Goal: Task Accomplishment & Management: Manage account settings

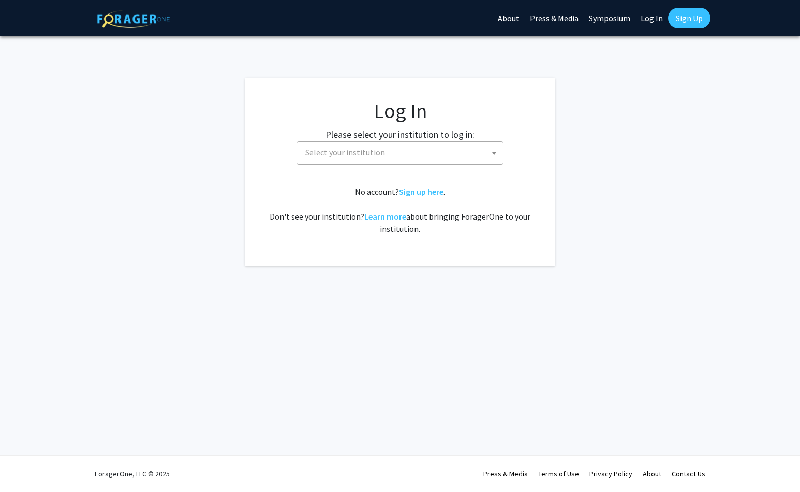
select select
click at [380, 156] on span "Select your institution" at bounding box center [345, 152] width 80 height 10
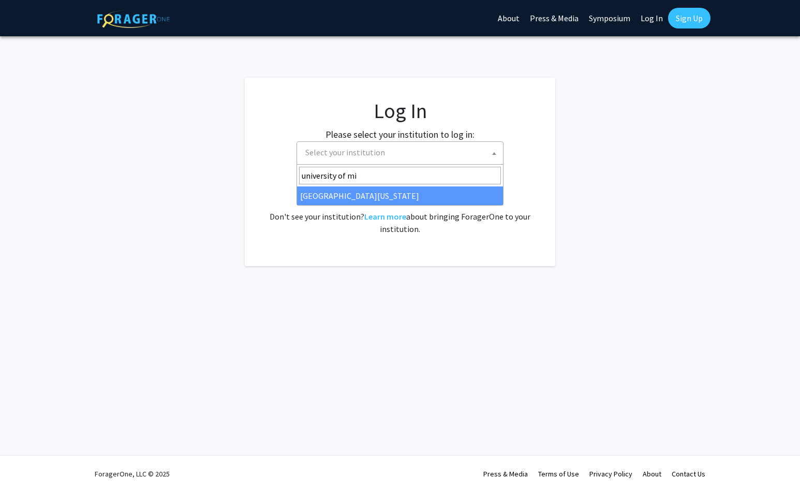
type input "university of mi"
select select "33"
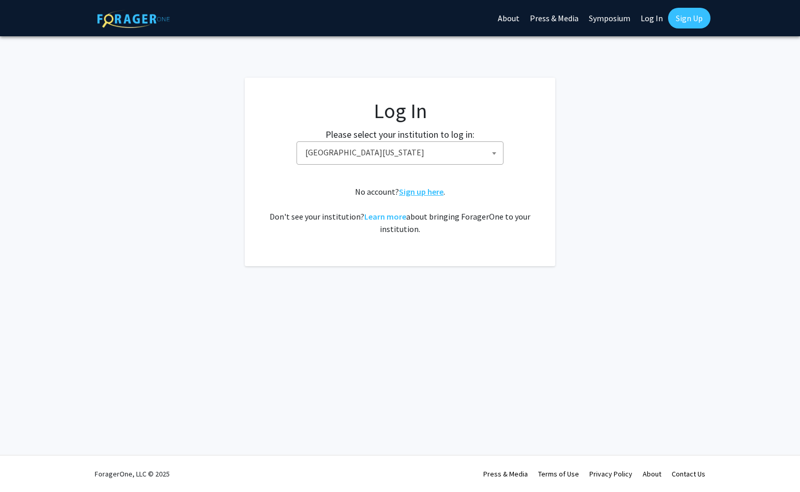
click at [433, 194] on link "Sign up here" at bounding box center [421, 191] width 45 height 10
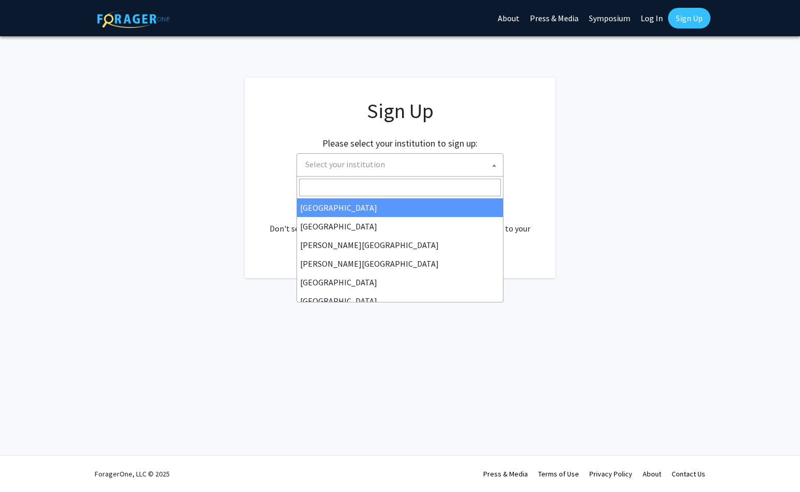
click at [423, 169] on span "Select your institution" at bounding box center [402, 164] width 202 height 21
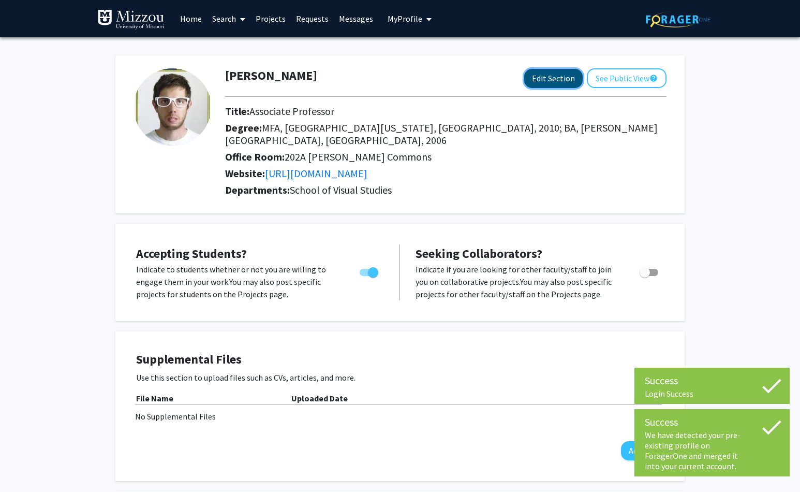
click at [549, 81] on button "Edit Section" at bounding box center [553, 78] width 58 height 19
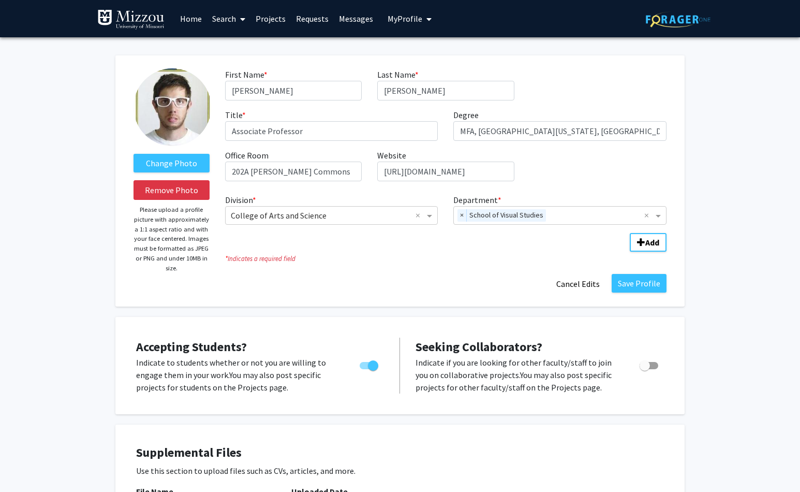
click at [184, 172] on div "Change Photo Remove Photo Please upload a profile picture with approximately a …" at bounding box center [172, 180] width 92 height 225
click at [183, 165] on label "Change Photo" at bounding box center [172, 163] width 76 height 19
click at [0, 0] on input "Change Photo" at bounding box center [0, 0] width 0 height 0
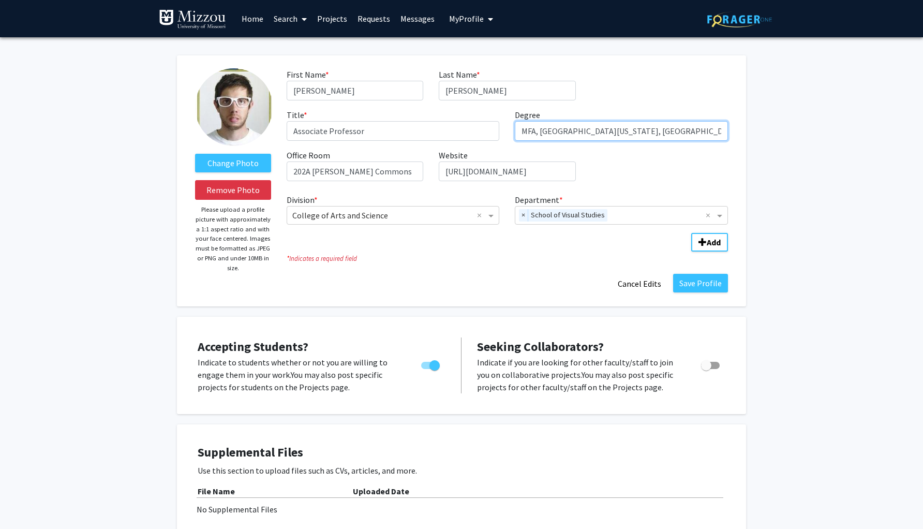
scroll to position [0, 27]
drag, startPoint x: 631, startPoint y: 134, endPoint x: 725, endPoint y: 145, distance: 94.4
click at [725, 145] on div "First Name * required Travis Last Name * required Shaffer Title * required Asso…" at bounding box center [507, 128] width 457 height 121
click at [536, 131] on input "MFA, University of Kentucky, KY," at bounding box center [621, 131] width 213 height 20
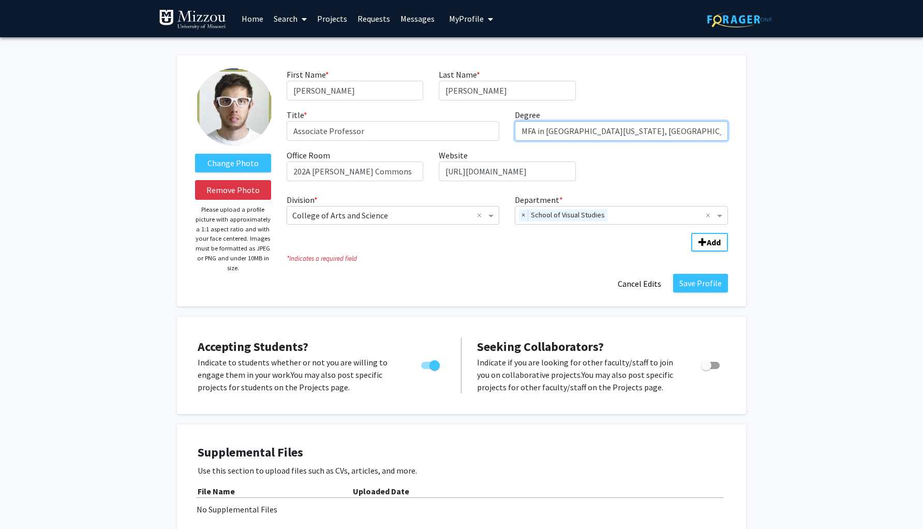
drag, startPoint x: 664, startPoint y: 134, endPoint x: 688, endPoint y: 135, distance: 24.3
click at [688, 135] on input "MFA in Studio Art - University of Kentucky, KY," at bounding box center [621, 131] width 213 height 20
type input "MFA in Studio Art - University of Kentucky SA/VS"
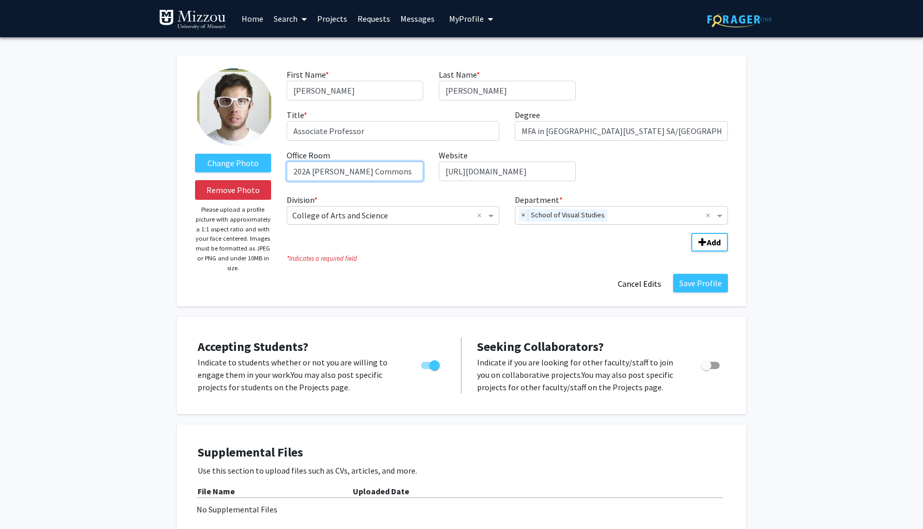
drag, startPoint x: 310, startPoint y: 173, endPoint x: 288, endPoint y: 173, distance: 21.7
click at [288, 173] on input "202A Bingham Commons" at bounding box center [355, 171] width 137 height 20
drag, startPoint x: 313, startPoint y: 172, endPoint x: 424, endPoint y: 179, distance: 112.0
click at [424, 179] on div "Office Room required A129 Bingham Commons" at bounding box center [355, 165] width 152 height 32
type input "A129 Fine Arts Building"
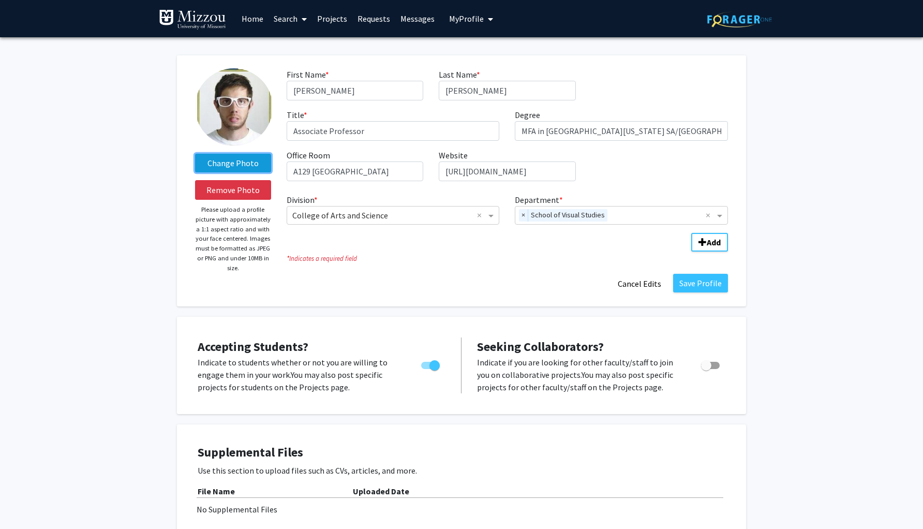
click at [253, 160] on label "Change Photo" at bounding box center [233, 163] width 76 height 19
click at [0, 0] on input "Change Photo" at bounding box center [0, 0] width 0 height 0
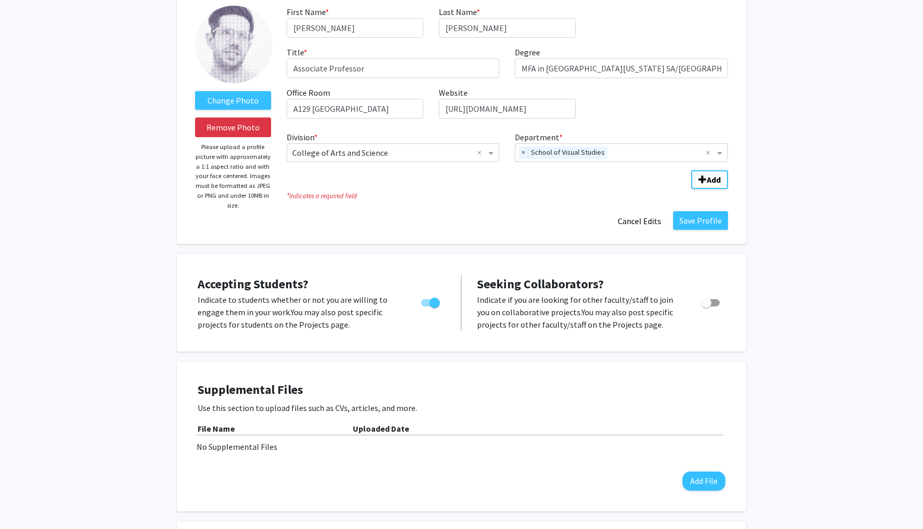
scroll to position [63, 0]
click at [710, 305] on span "Toggle" at bounding box center [706, 302] width 10 height 10
click at [706, 306] on input "Toggle" at bounding box center [706, 306] width 1 height 1
checkbox input "true"
click at [706, 223] on button "Save Profile" at bounding box center [700, 220] width 55 height 19
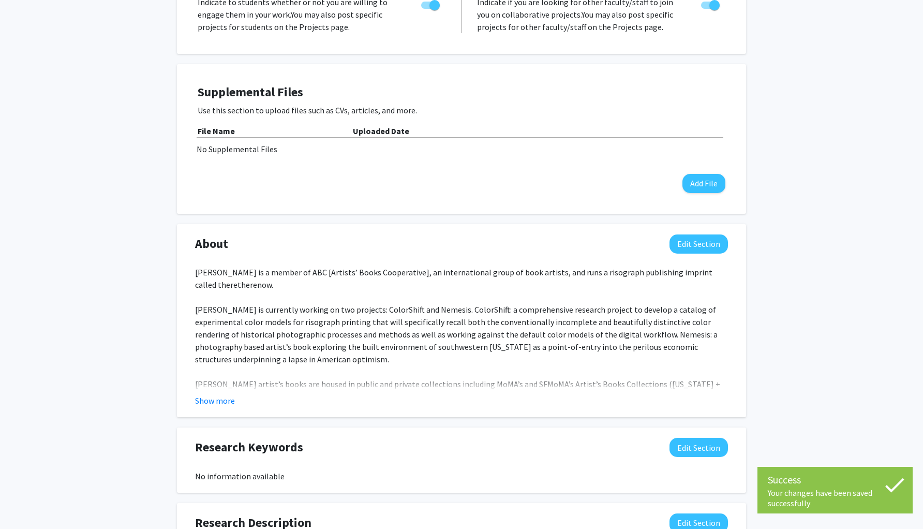
scroll to position [271, 0]
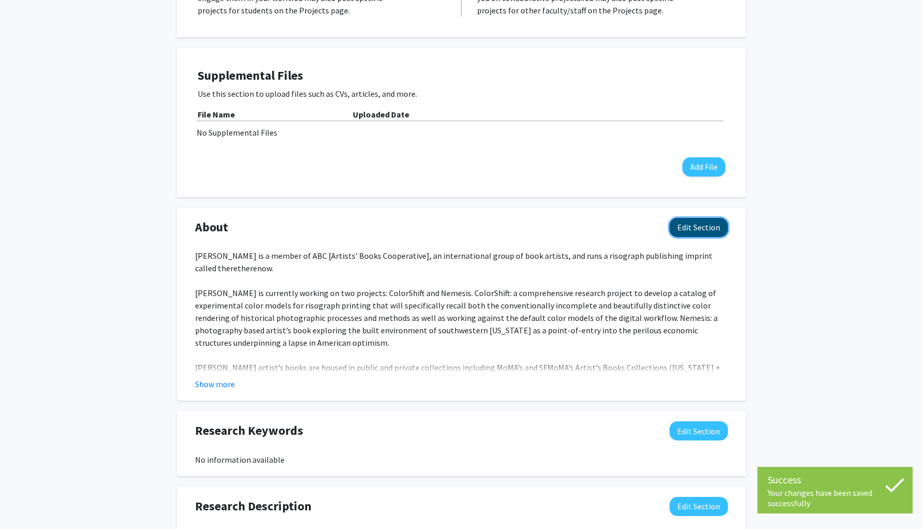
click at [696, 236] on button "Edit Section" at bounding box center [699, 227] width 58 height 19
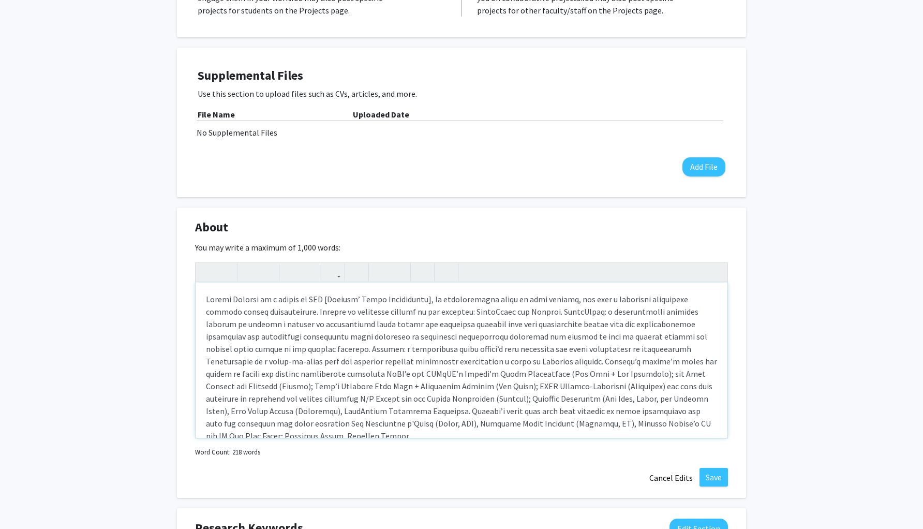
click at [268, 300] on div "Note to users with screen readers: Please deactivate our accessibility plugin f…" at bounding box center [462, 360] width 532 height 155
click at [302, 336] on div "Note to users with screen readers: Please deactivate our accessibility plugin f…" at bounding box center [462, 360] width 532 height 155
click at [711, 476] on button "Save" at bounding box center [714, 477] width 28 height 19
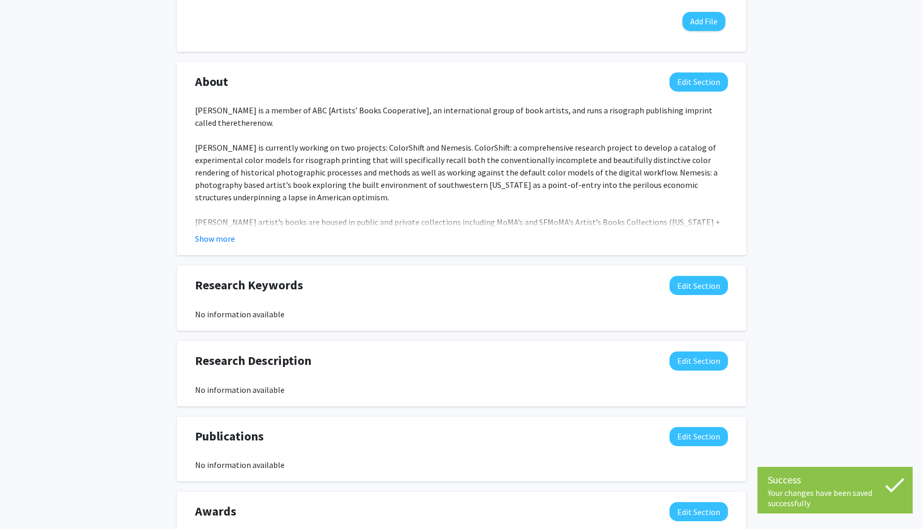
scroll to position [418, 0]
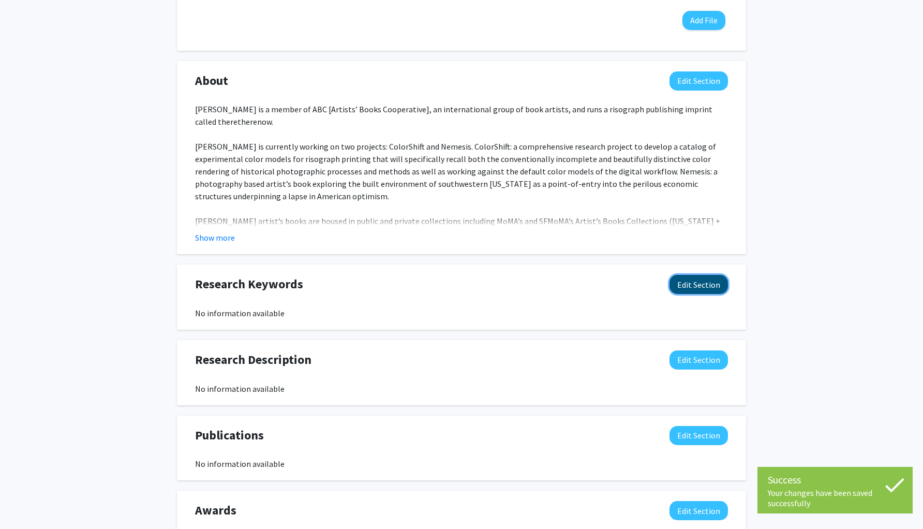
click at [707, 288] on button "Edit Section" at bounding box center [699, 284] width 58 height 19
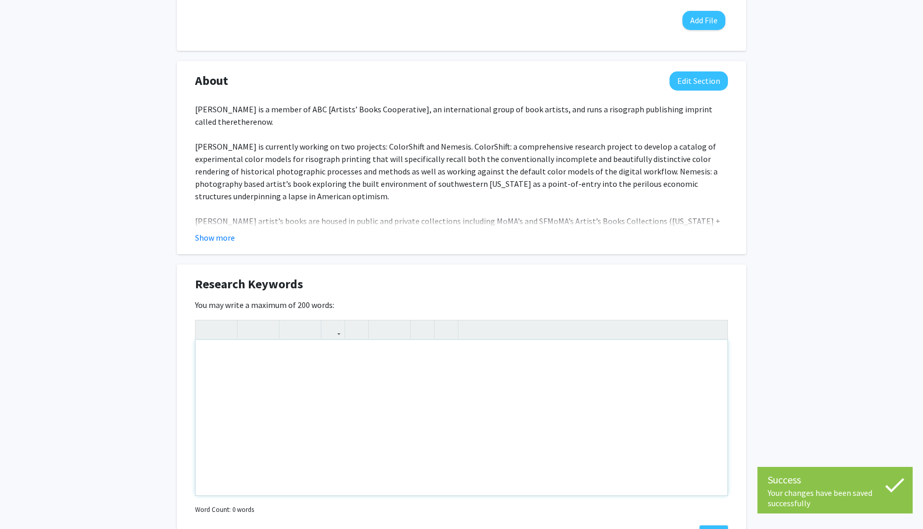
click at [344, 361] on div "Note to users with screen readers: Please deactivate our accessibility plugin f…" at bounding box center [462, 417] width 532 height 155
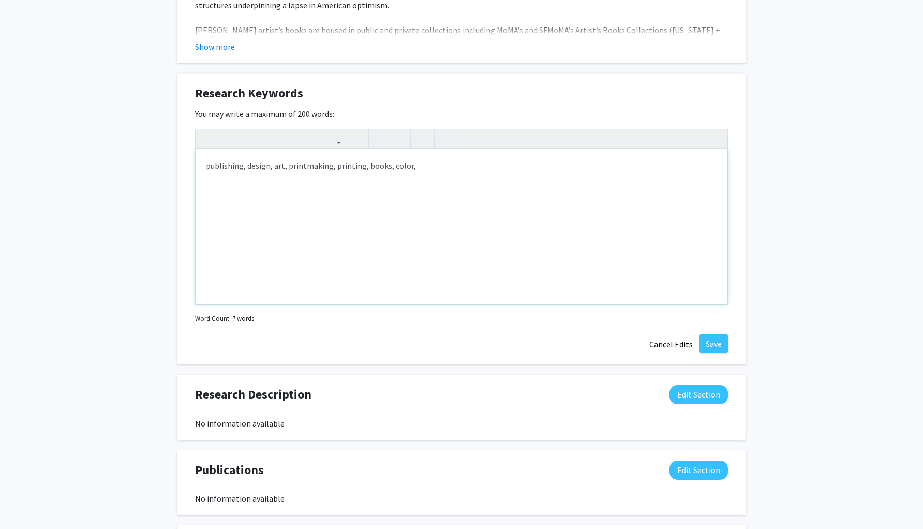
scroll to position [605, 0]
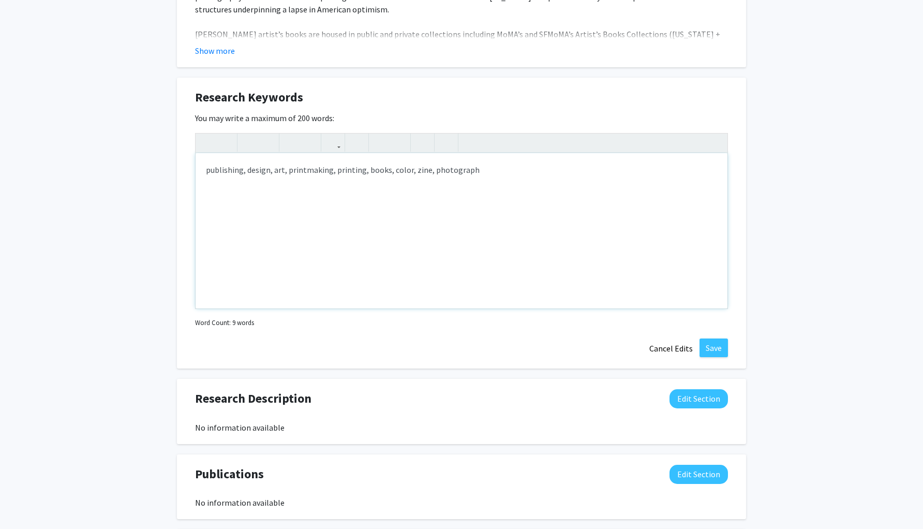
type textarea "publishing, design, art, printmaking, printing, books, color, zine, photography"
click at [712, 349] on button "Save" at bounding box center [714, 347] width 28 height 19
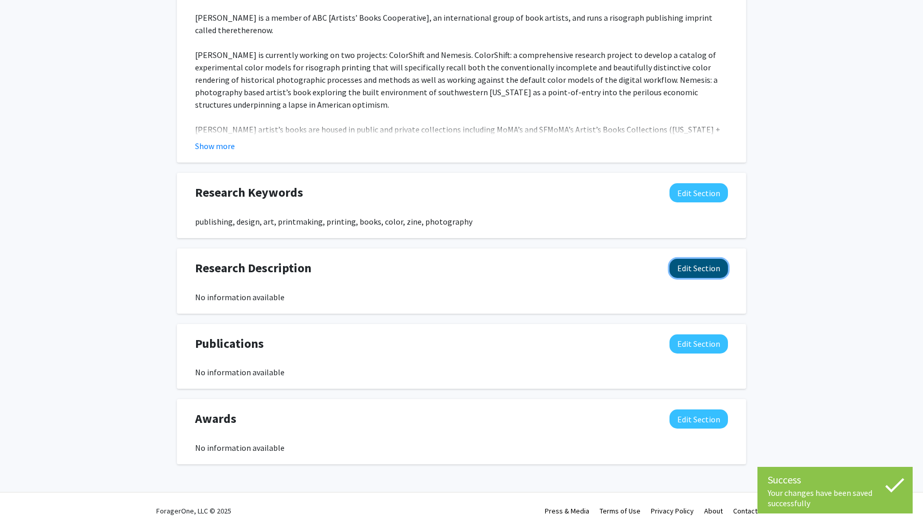
click at [704, 272] on button "Edit Section" at bounding box center [699, 268] width 58 height 19
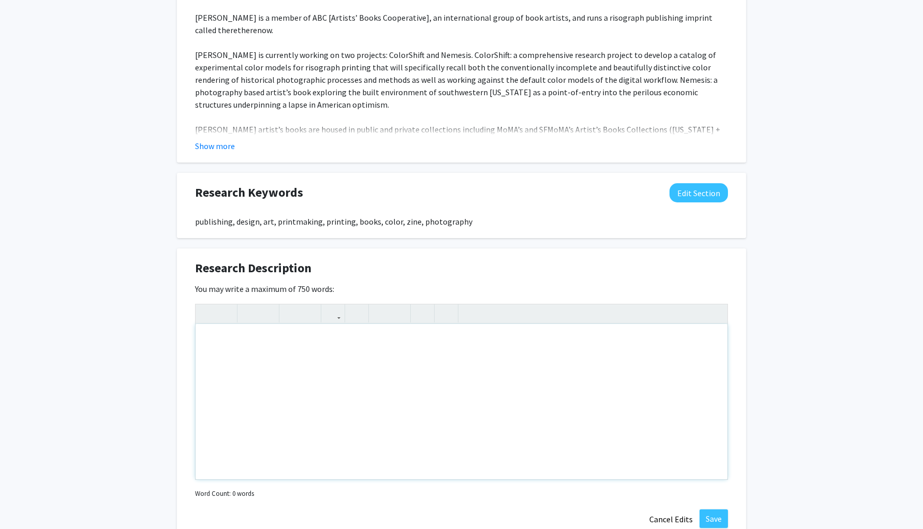
click at [302, 351] on div "Note to users with screen readers: Please deactivate our accessibility plugin f…" at bounding box center [462, 401] width 532 height 155
paste div "Note to users with screen readers: Please deactivate our accessibility plugin f…"
type textarea "<p>I am seeking collaborators interested in exploring the creative, technical, …"
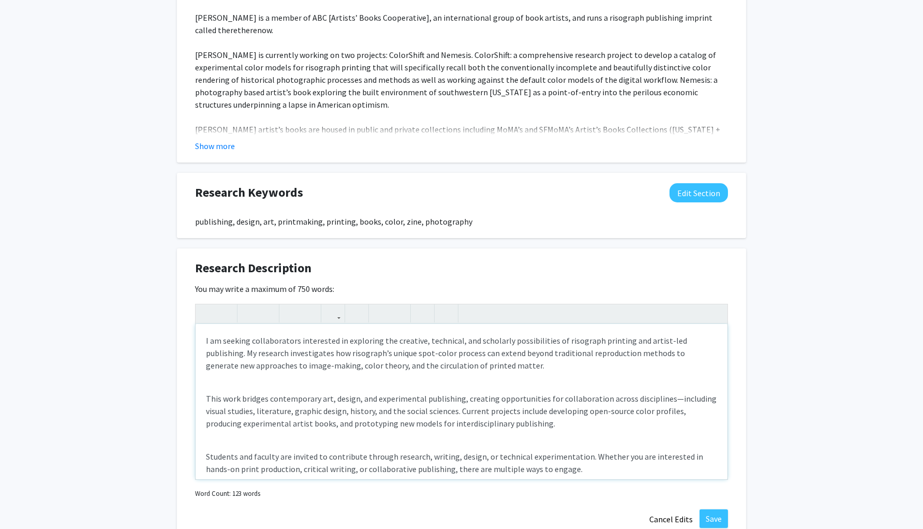
scroll to position [14, 0]
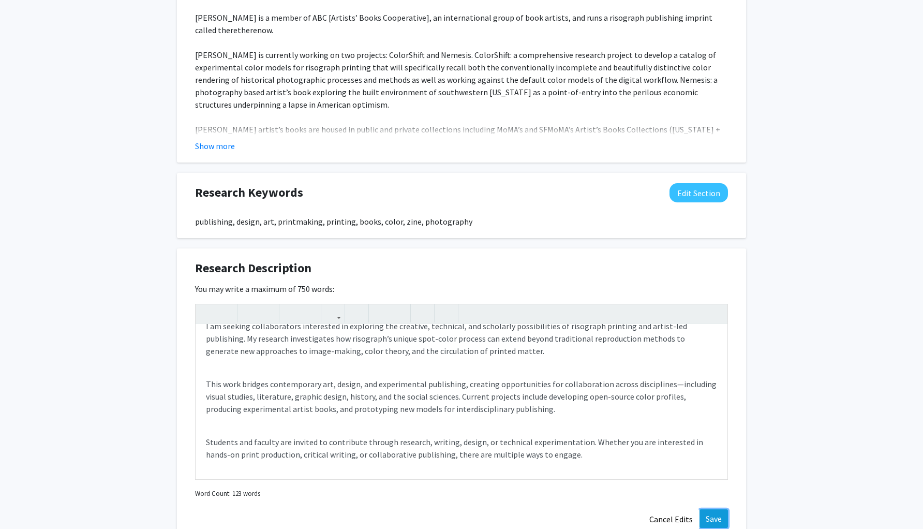
click at [711, 491] on button "Save" at bounding box center [714, 518] width 28 height 19
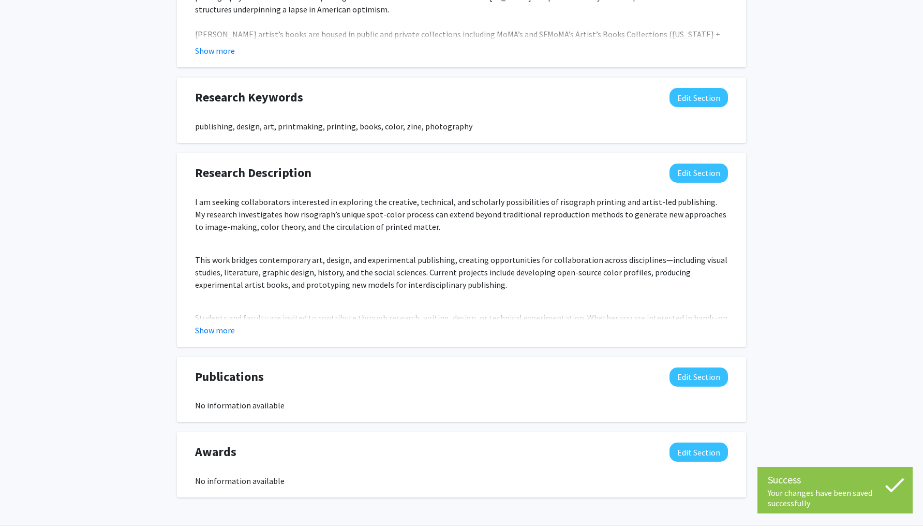
scroll to position [607, 0]
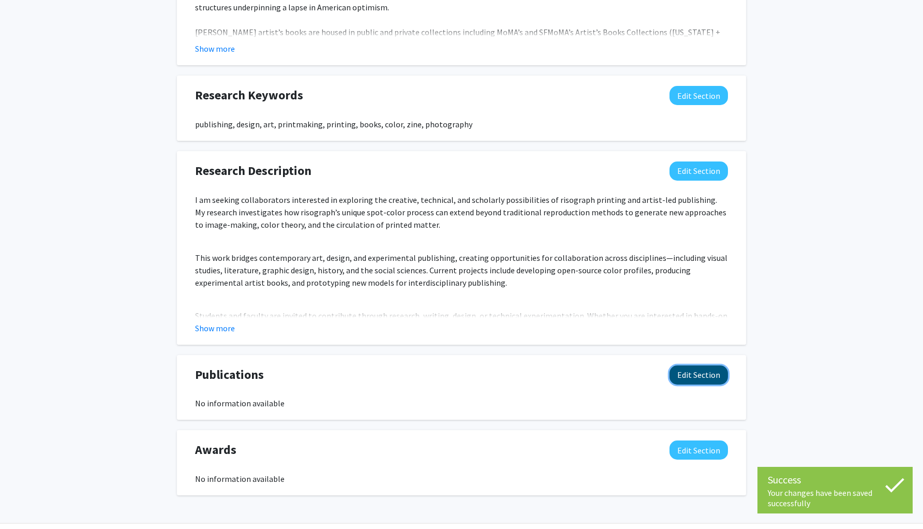
click at [700, 376] on button "Edit Section" at bounding box center [699, 374] width 58 height 19
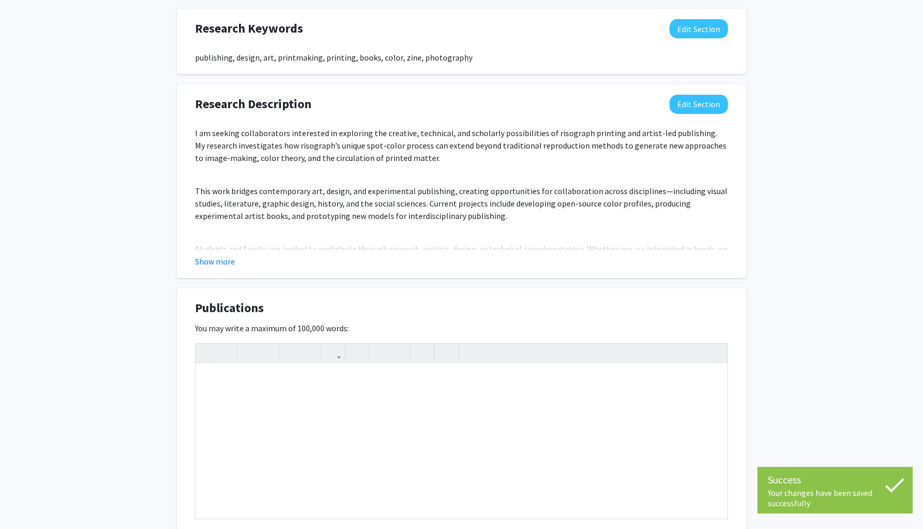
scroll to position [674, 0]
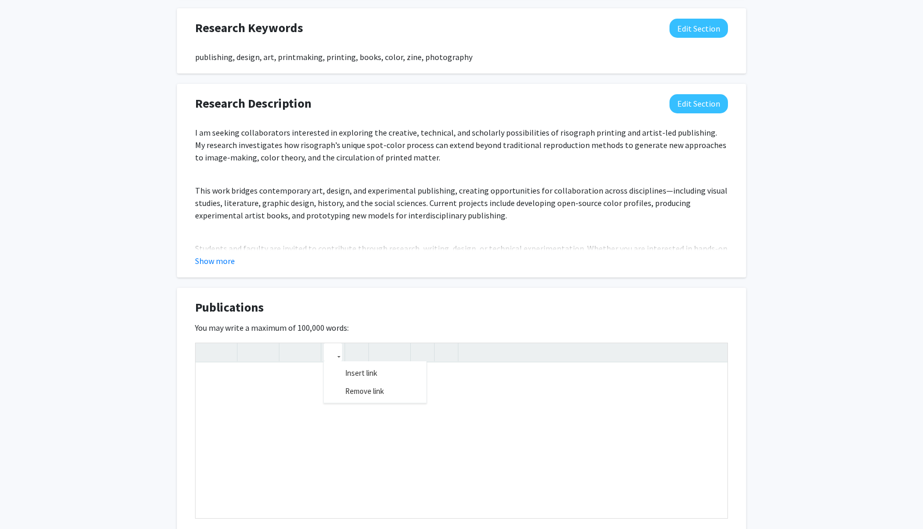
click at [329, 344] on use "button" at bounding box center [329, 344] width 0 height 0
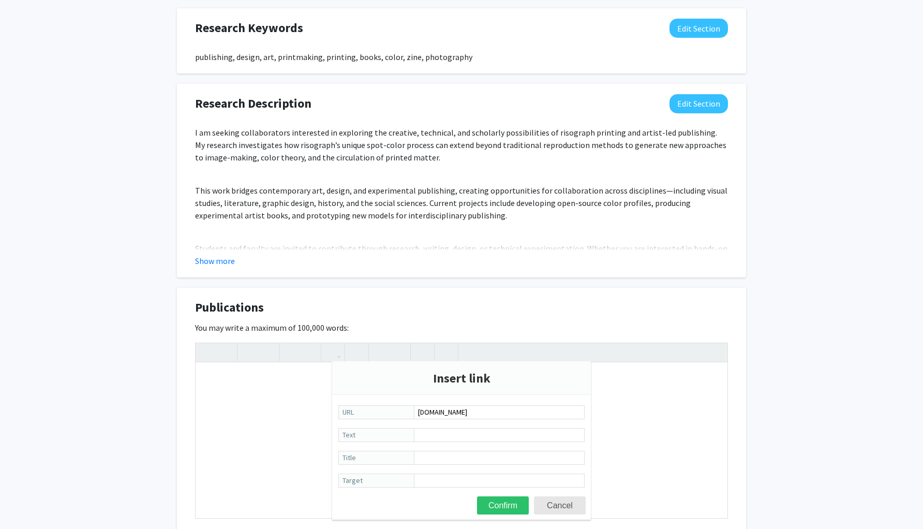
type input "shop.theretherenow.com"
click at [249, 386] on div at bounding box center [462, 430] width 532 height 175
click at [258, 386] on div "Note to users with screen readers: Please deactivate our accessibility plugin f…" at bounding box center [462, 440] width 532 height 155
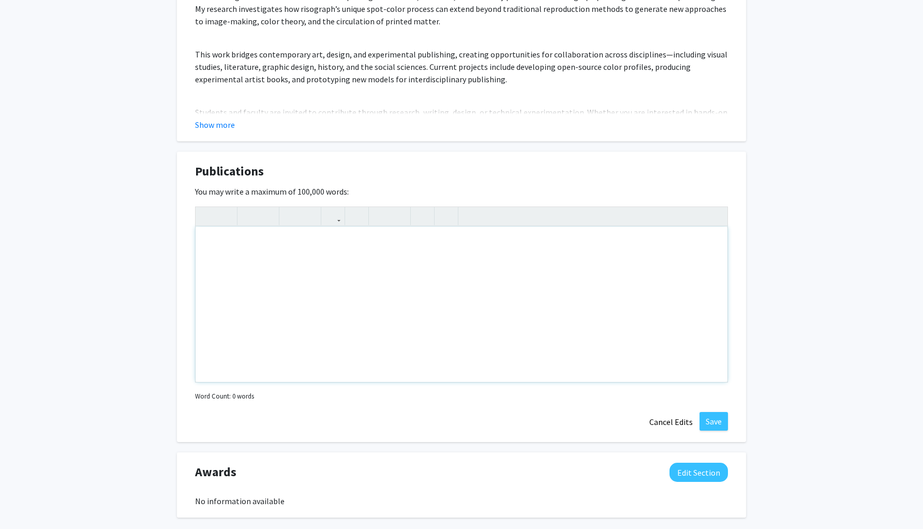
scroll to position [863, 0]
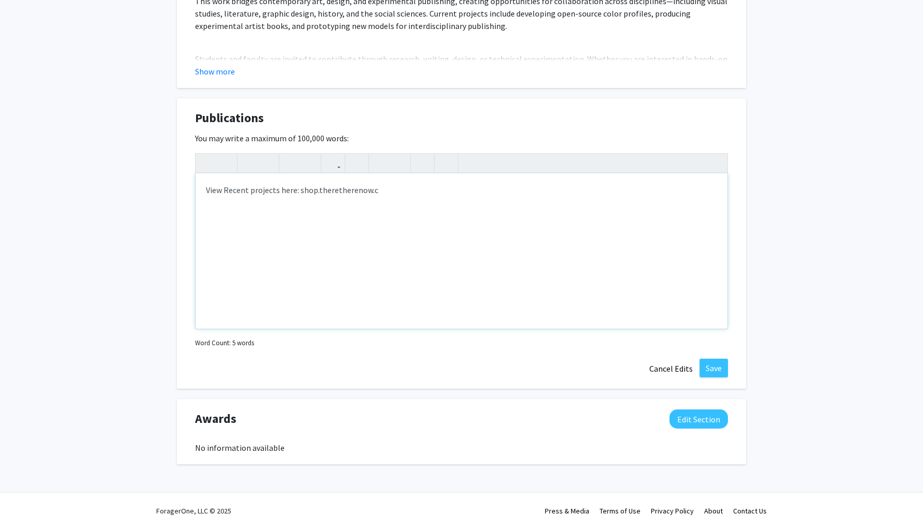
type textarea "View Recent projects here: shop.theretherenow.com"
drag, startPoint x: 387, startPoint y: 190, endPoint x: 299, endPoint y: 190, distance: 88.0
click at [299, 190] on div "View Recent projects here: shop.theretherenow.com" at bounding box center [462, 250] width 532 height 155
click at [331, 169] on icon "button" at bounding box center [333, 162] width 9 height 17
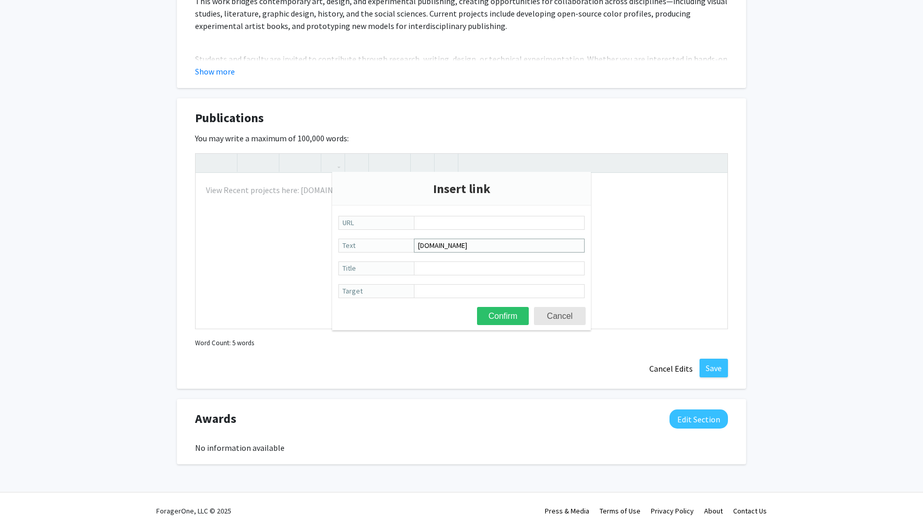
drag, startPoint x: 504, startPoint y: 246, endPoint x: 379, endPoint y: 246, distance: 124.2
click at [379, 246] on label "shop.theretherenow.com Text" at bounding box center [461, 246] width 246 height 15
click at [444, 223] on input "URL" at bounding box center [499, 223] width 171 height 14
paste input "shop.theretherenow.com"
type input "shop.theretherenow.com"
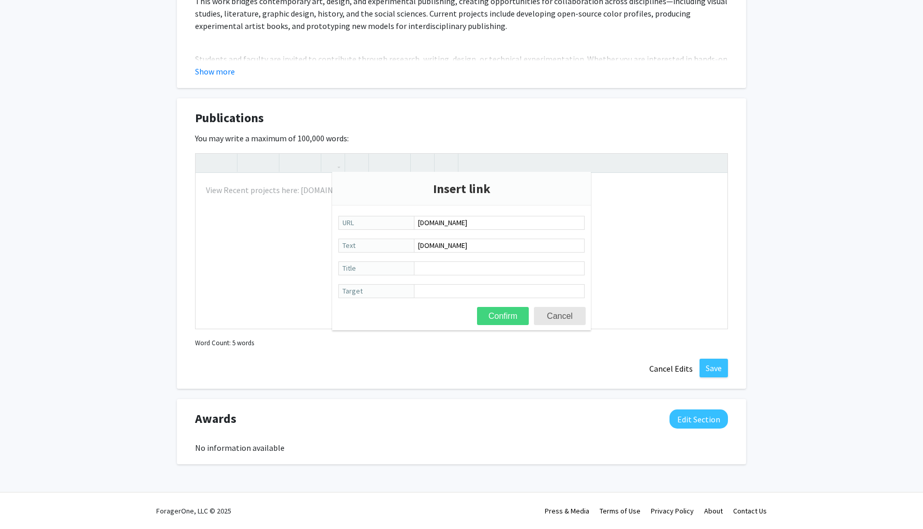
click at [511, 315] on button "Confirm" at bounding box center [503, 316] width 52 height 18
type textarea "View Recent projects here: <a href="shop.theretherenow.com">shop.theretherenow.…"
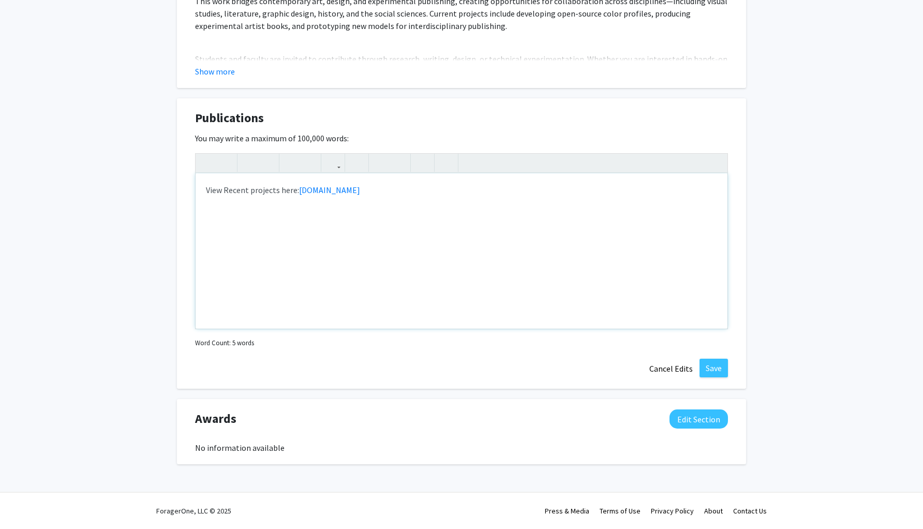
click at [429, 240] on div "View Recent projects here: shop.theretherenow.com" at bounding box center [462, 250] width 532 height 155
click at [360, 192] on link "shop.theretherenow.com" at bounding box center [329, 190] width 61 height 10
click at [720, 367] on button "Save" at bounding box center [714, 368] width 28 height 19
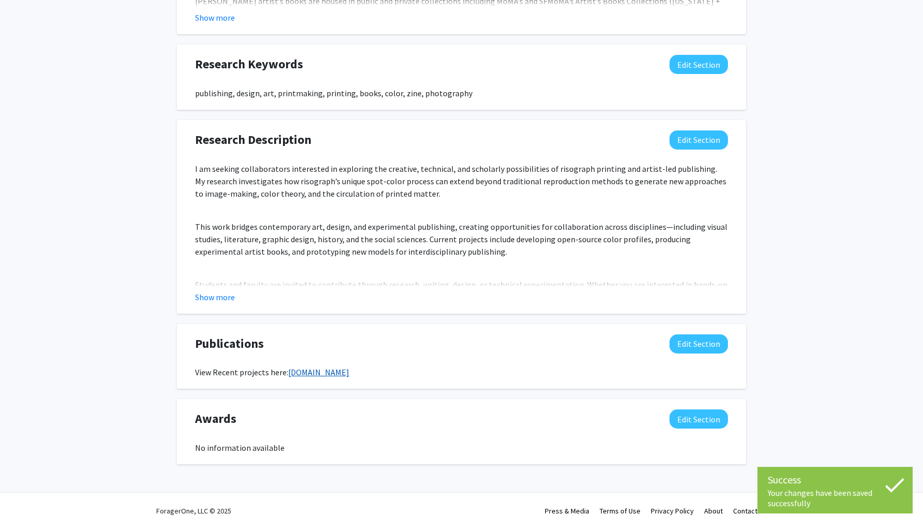
click at [337, 372] on link "shop.theretherenow.com" at bounding box center [318, 372] width 61 height 10
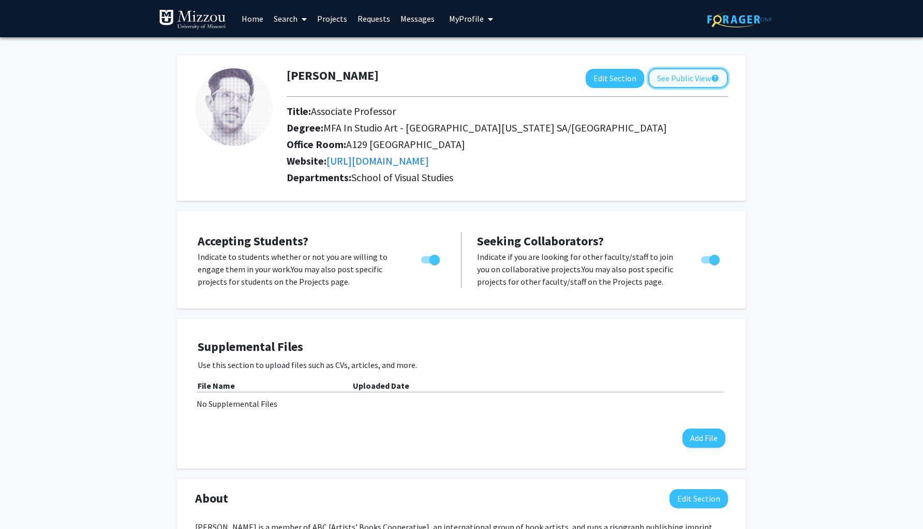
click at [693, 80] on button "See Public View help" at bounding box center [689, 78] width 80 height 20
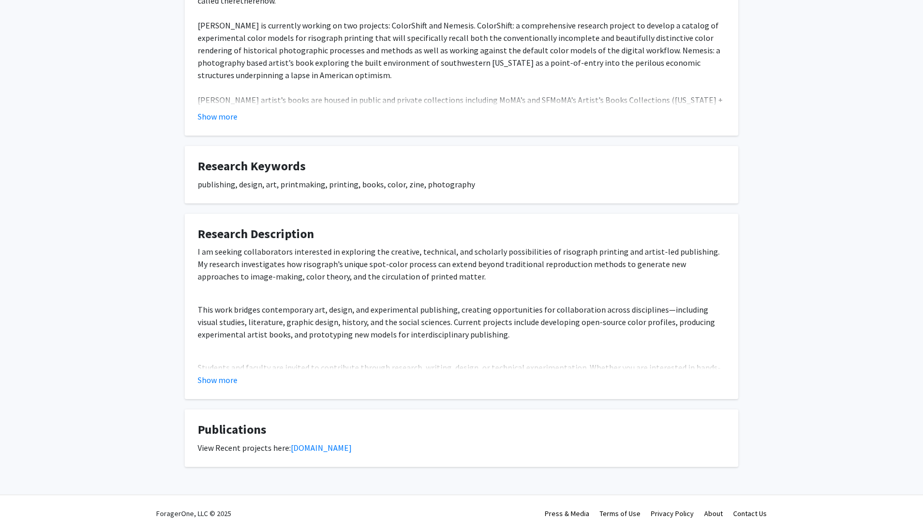
scroll to position [241, 0]
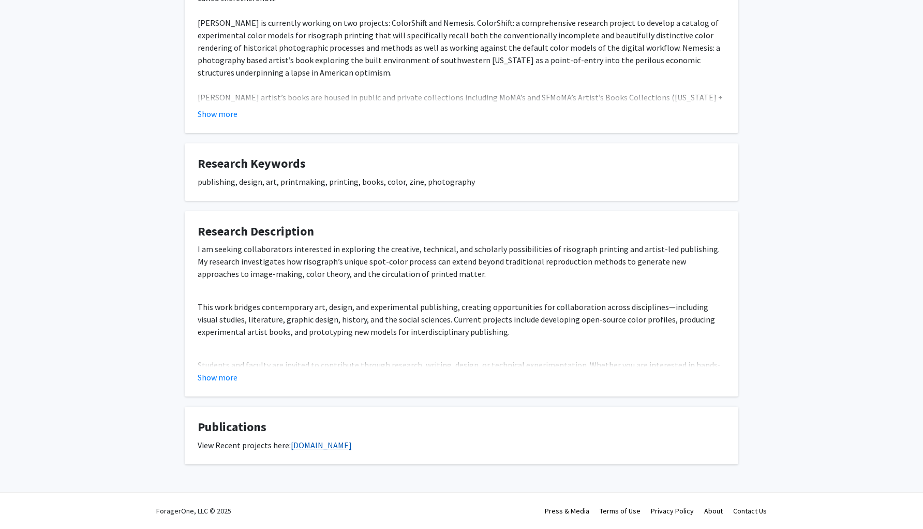
click at [346, 447] on link "[DOMAIN_NAME]" at bounding box center [321, 445] width 61 height 10
